Goal: Task Accomplishment & Management: Use online tool/utility

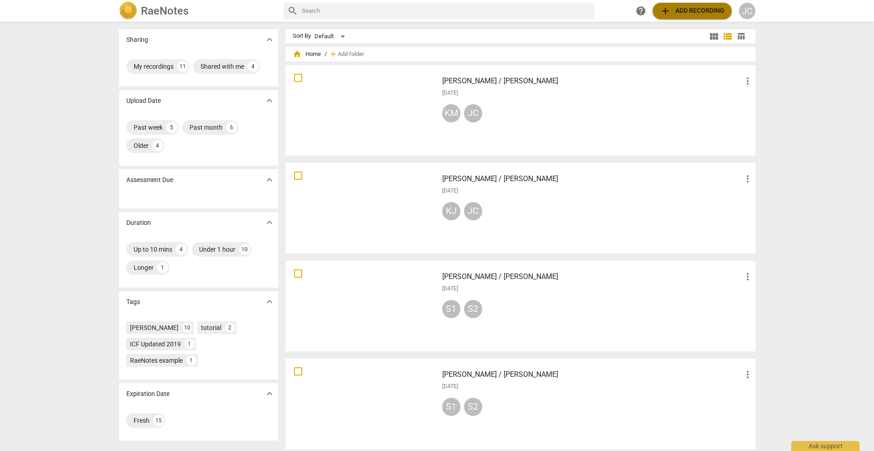
click at [691, 11] on span "add Add recording" at bounding box center [692, 10] width 65 height 11
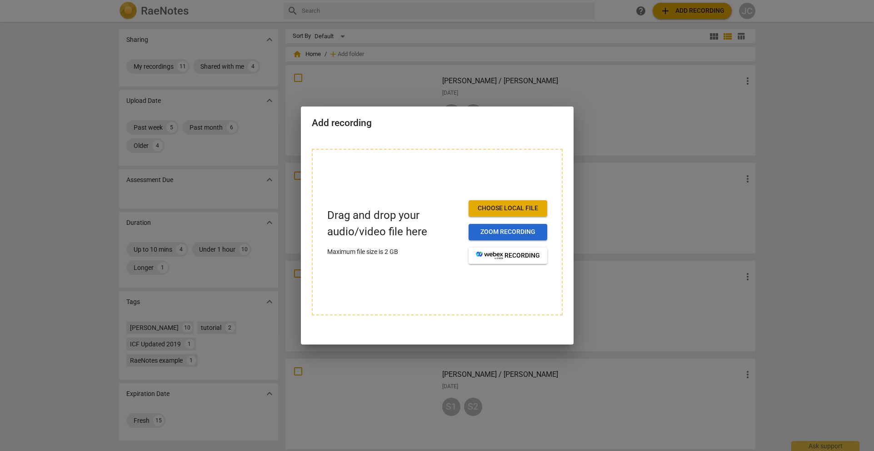
click at [492, 230] on span "Zoom recording" at bounding box center [508, 231] width 64 height 9
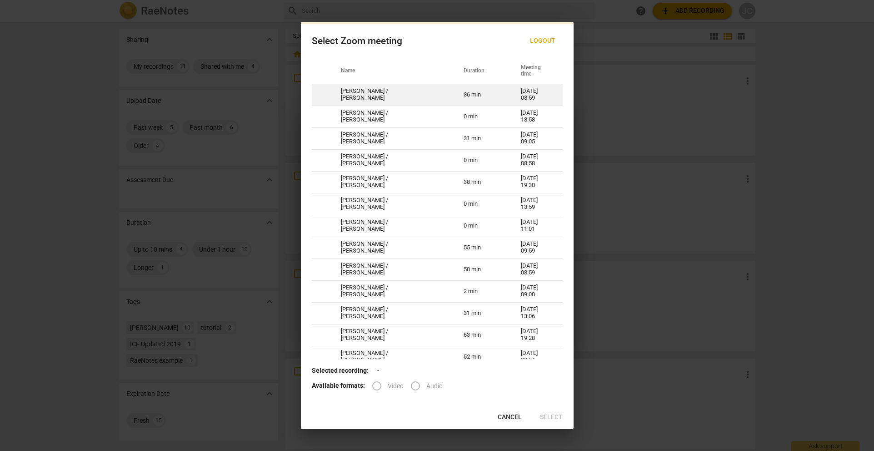
click at [405, 100] on td "[PERSON_NAME] / [PERSON_NAME]" at bounding box center [391, 95] width 123 height 22
radio input "true"
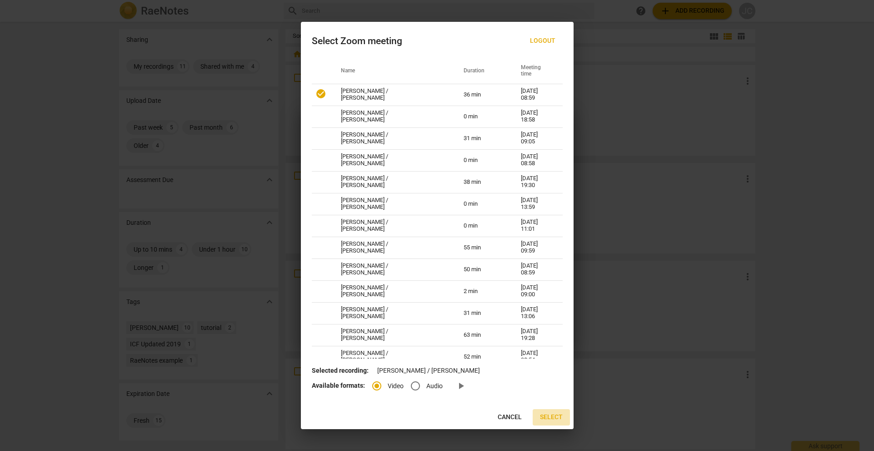
click at [547, 418] on span "Select" at bounding box center [551, 416] width 23 height 9
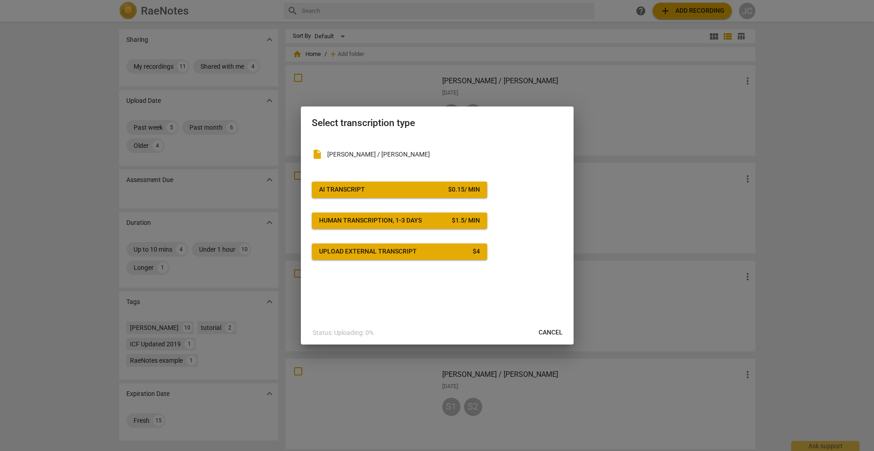
click at [396, 191] on span "AI Transcript $ 0.15 / min" at bounding box center [399, 189] width 161 height 9
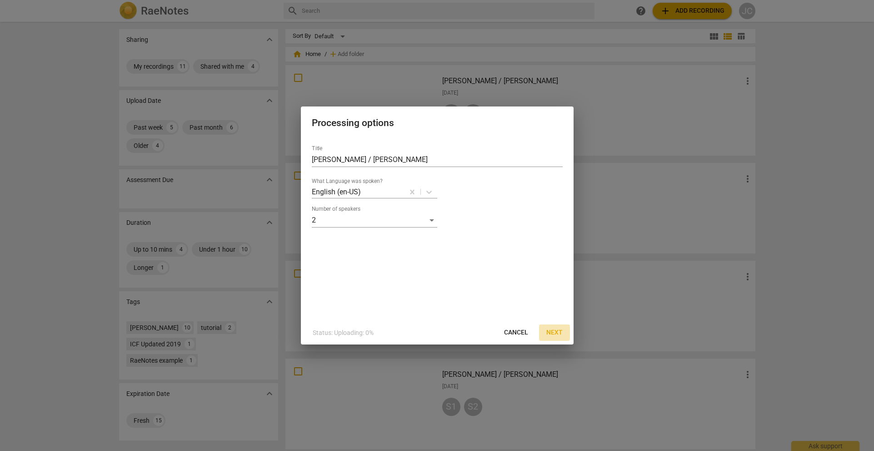
click at [546, 332] on button "Next" at bounding box center [554, 332] width 31 height 16
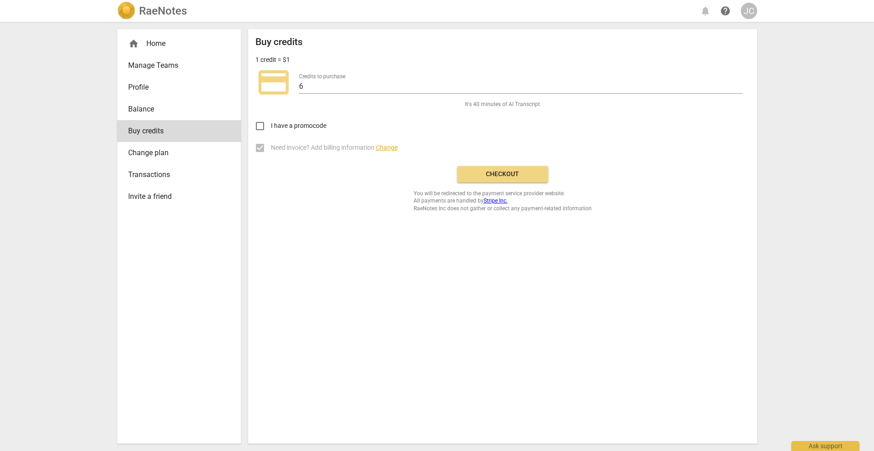
click at [487, 178] on span "Checkout" at bounding box center [503, 174] width 76 height 9
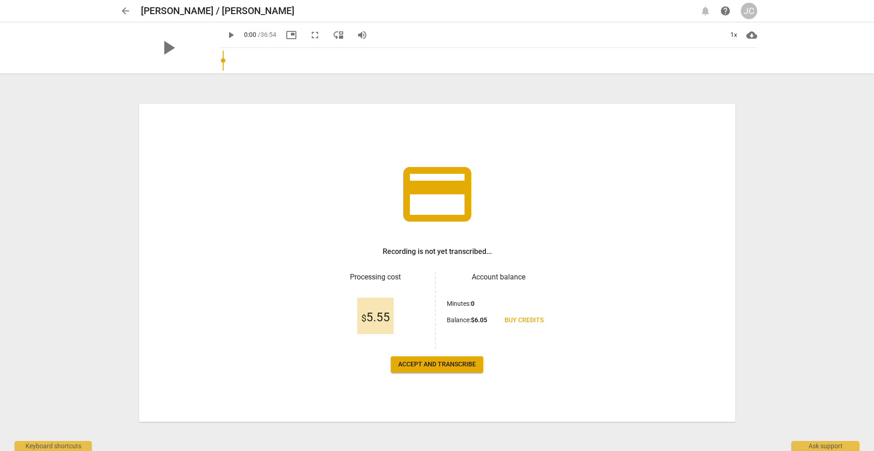
click at [419, 364] on span "Accept and transcribe" at bounding box center [437, 364] width 78 height 9
